Goal: Information Seeking & Learning: Learn about a topic

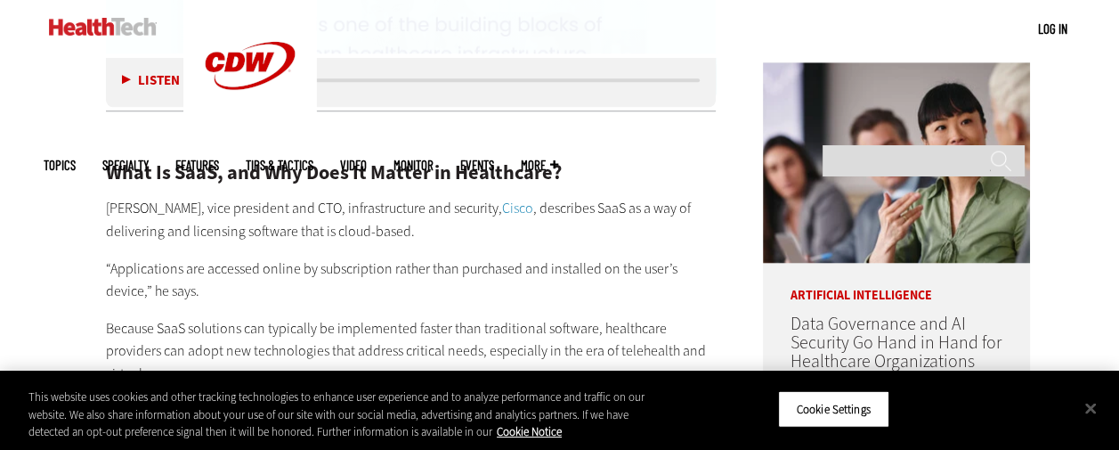
scroll to position [1419, 0]
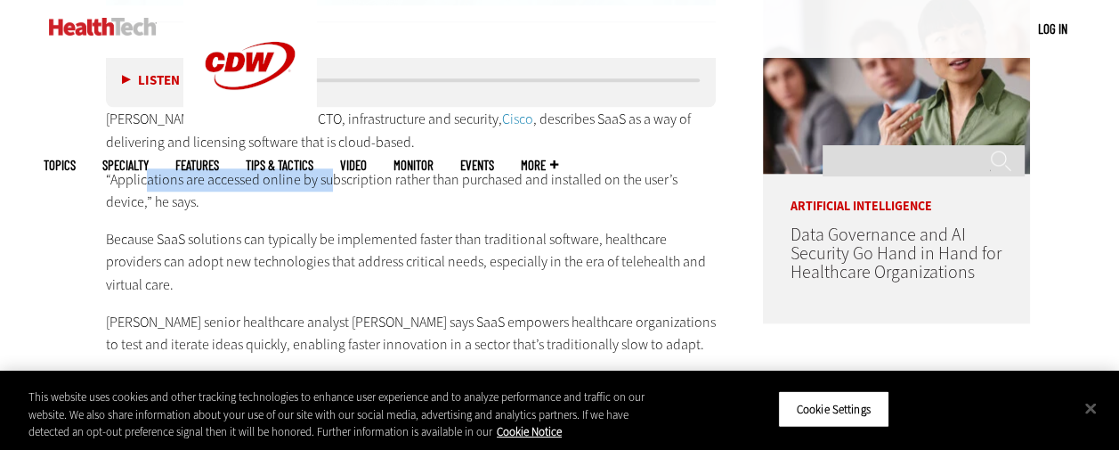
drag, startPoint x: 148, startPoint y: 182, endPoint x: 369, endPoint y: 183, distance: 220.8
click at [346, 183] on p "“Applications are accessed online by subscription rather than purchased and ins…" at bounding box center [411, 190] width 611 height 45
click at [427, 183] on p "“Applications are accessed online by subscription rather than purchased and ins…" at bounding box center [411, 190] width 611 height 45
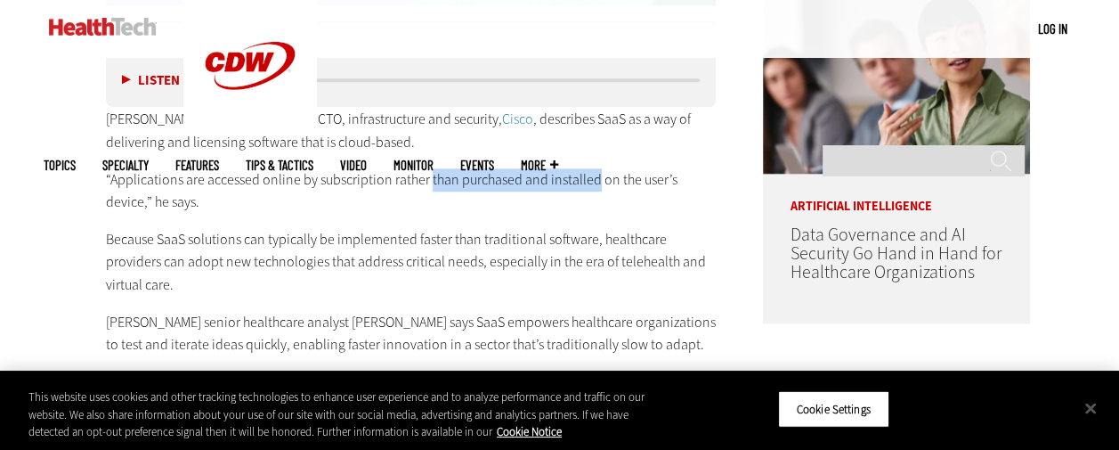
drag, startPoint x: 427, startPoint y: 183, endPoint x: 559, endPoint y: 179, distance: 131.8
click at [559, 179] on p "“Applications are accessed online by subscription rather than purchased and ins…" at bounding box center [411, 190] width 611 height 45
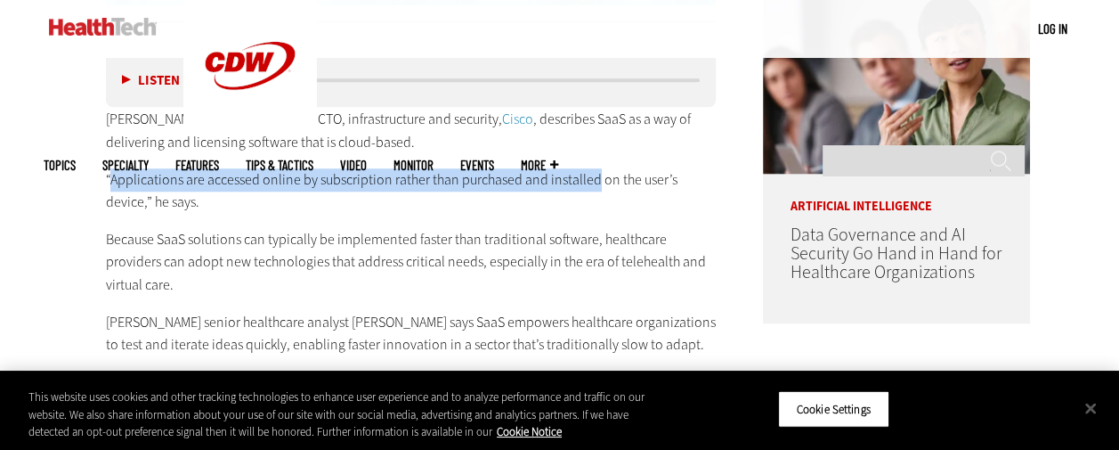
drag, startPoint x: 559, startPoint y: 179, endPoint x: 133, endPoint y: 172, distance: 426.6
click at [133, 172] on p "“Applications are accessed online by subscription rather than purchased and ins…" at bounding box center [411, 190] width 611 height 45
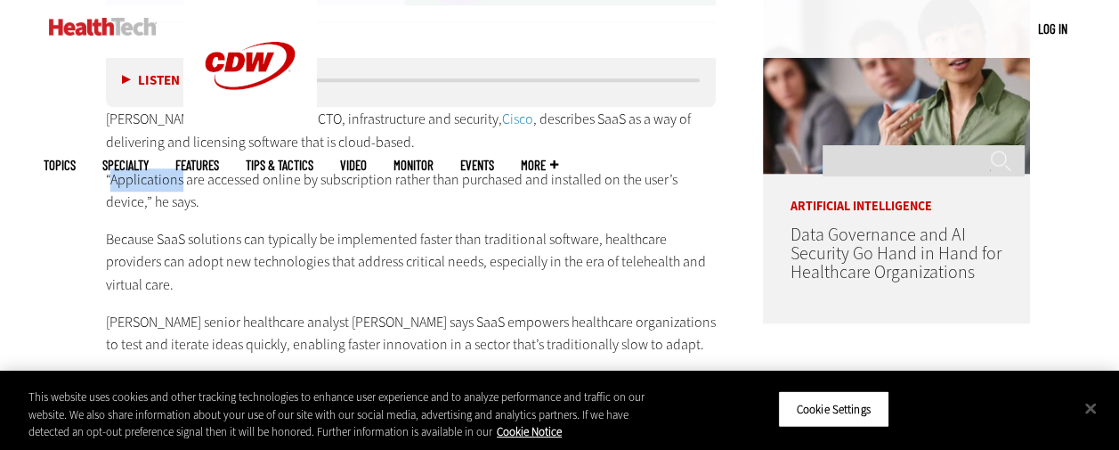
drag, startPoint x: 133, startPoint y: 172, endPoint x: 132, endPoint y: 191, distance: 19.6
click at [132, 191] on p "“Applications are accessed online by subscription rather than purchased and ins…" at bounding box center [411, 190] width 611 height 45
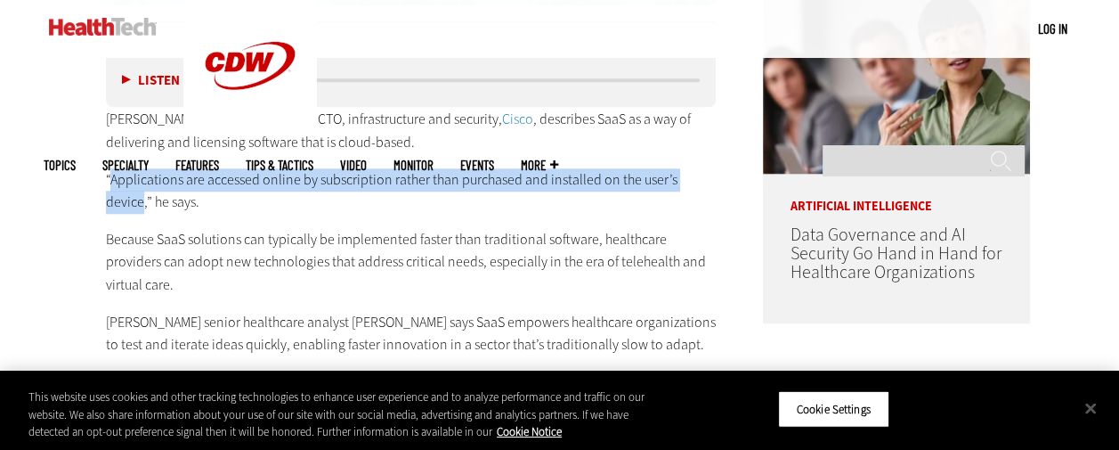
click at [132, 191] on p "“Applications are accessed online by subscription rather than purchased and ins…" at bounding box center [411, 190] width 611 height 45
